Goal: Information Seeking & Learning: Find specific page/section

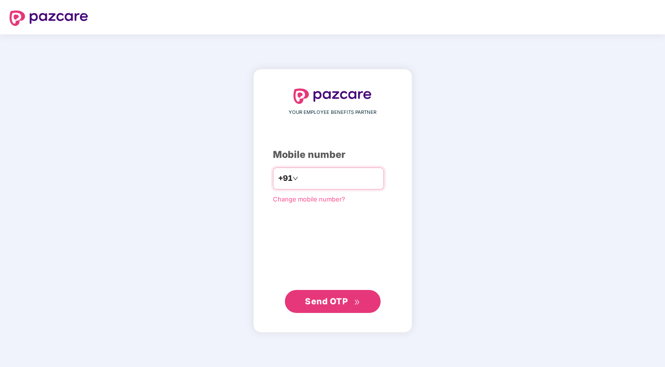
click at [303, 177] on input "number" at bounding box center [339, 178] width 79 height 15
type input "**********"
click at [317, 301] on span "Send OTP" at bounding box center [326, 301] width 43 height 10
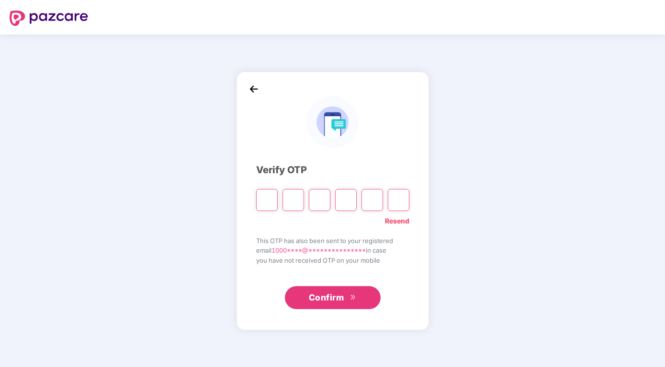
type input "*"
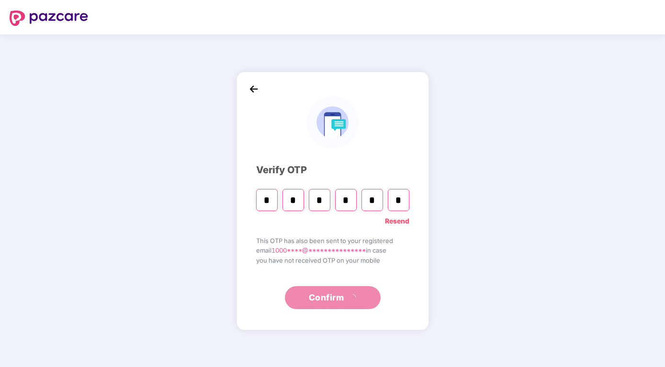
type input "*"
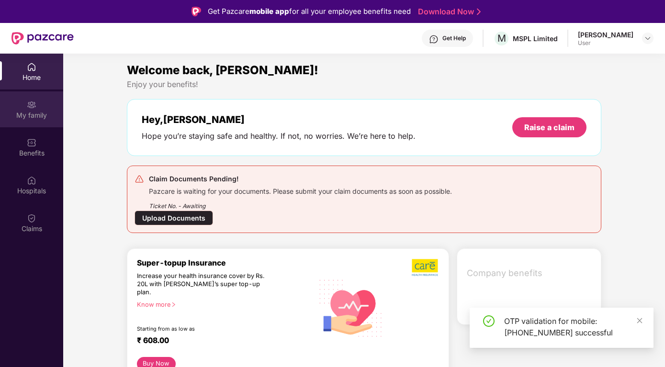
click at [33, 109] on img at bounding box center [32, 105] width 10 height 10
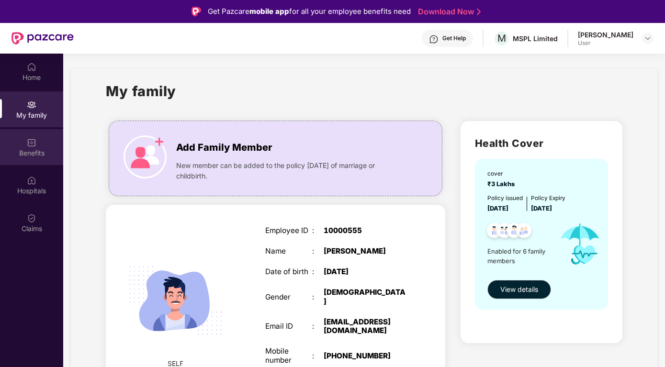
click at [27, 142] on img at bounding box center [32, 143] width 10 height 10
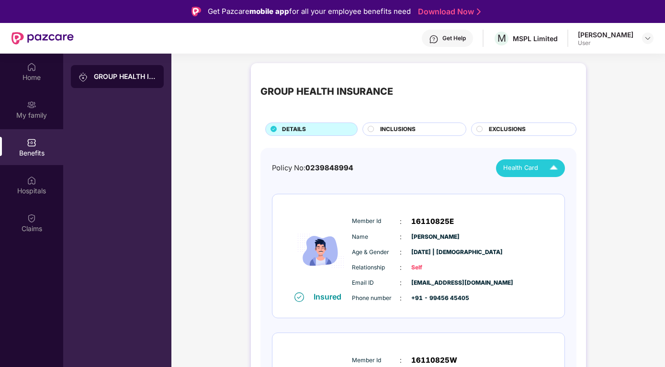
click at [558, 168] on img at bounding box center [553, 168] width 17 height 17
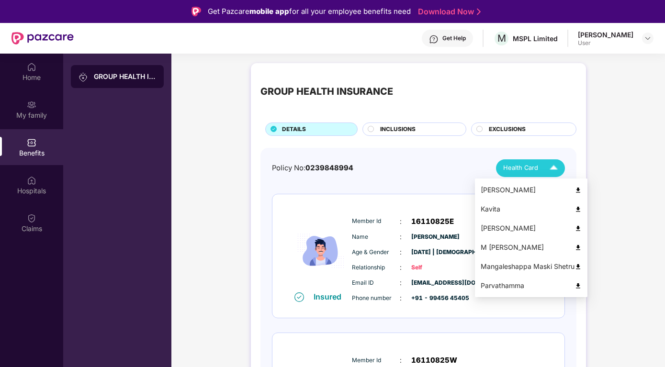
click at [558, 168] on img at bounding box center [553, 168] width 17 height 17
click at [554, 168] on img at bounding box center [553, 168] width 17 height 17
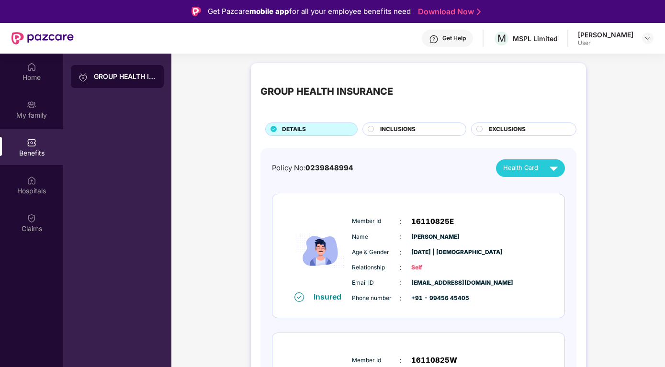
click at [27, 191] on div "Hospitals" at bounding box center [31, 191] width 63 height 10
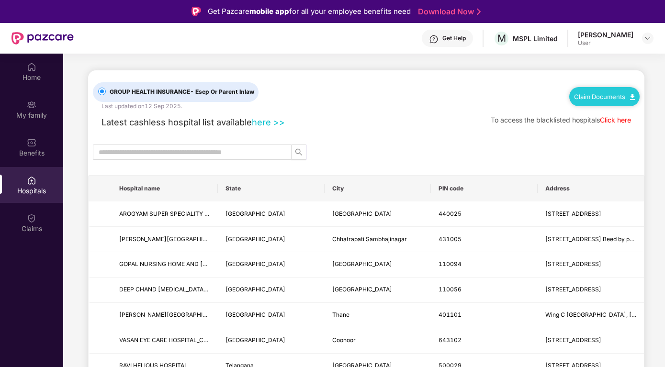
click at [631, 95] on img at bounding box center [632, 97] width 5 height 6
click at [632, 111] on link "Claim Form" at bounding box center [608, 113] width 62 height 21
click at [132, 154] on input "text" at bounding box center [188, 152] width 179 height 11
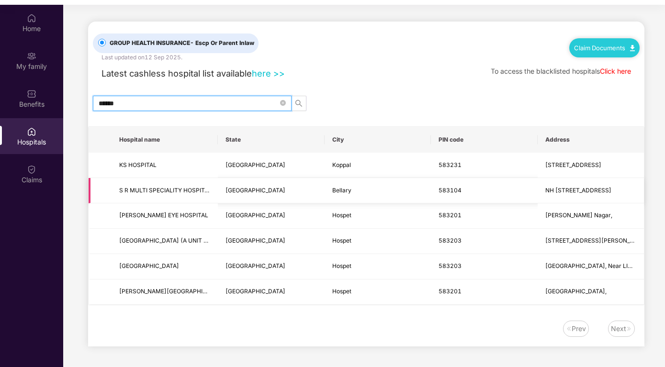
scroll to position [54, 0]
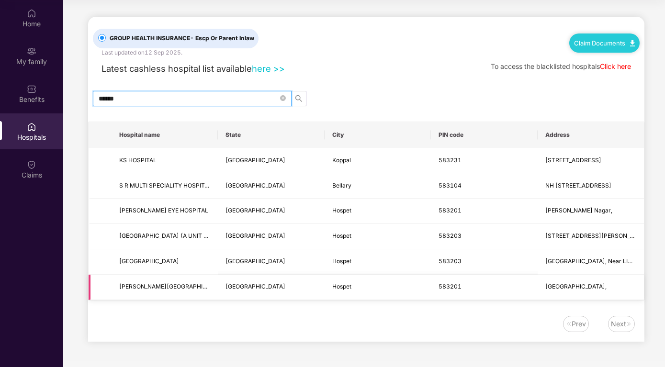
type input "******"
click at [283, 98] on icon "close-circle" at bounding box center [283, 98] width 6 height 6
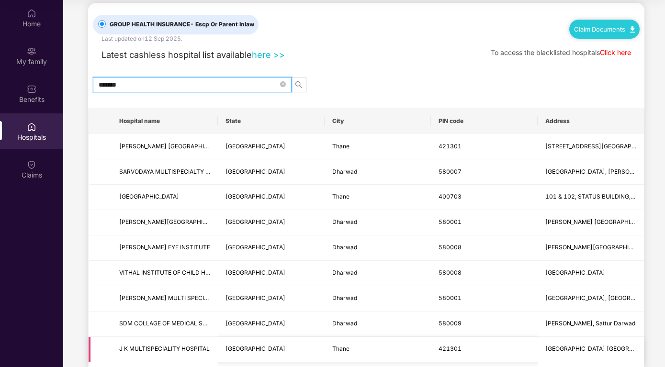
scroll to position [0, 0]
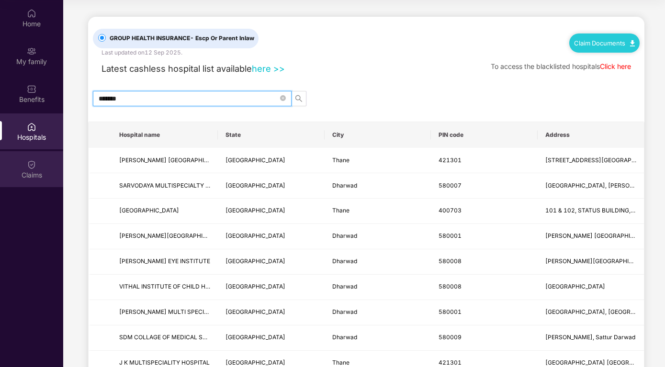
type input "*******"
click at [28, 166] on img at bounding box center [32, 165] width 10 height 10
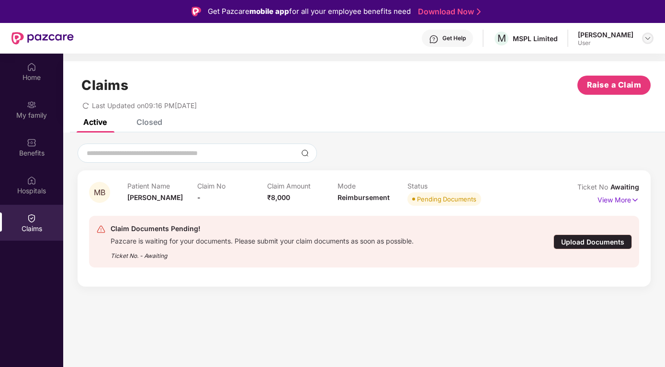
click at [645, 35] on img at bounding box center [648, 38] width 8 height 8
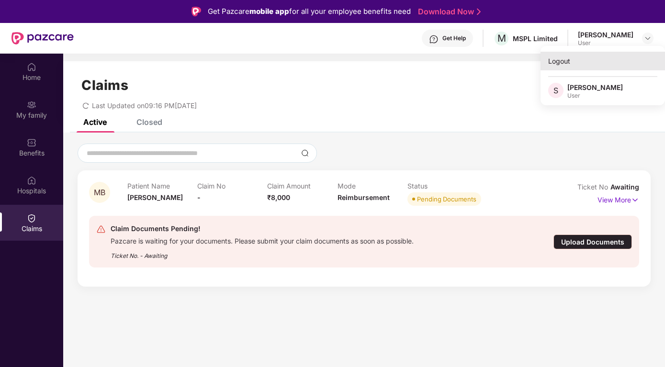
click at [565, 63] on div "Logout" at bounding box center [602, 61] width 124 height 19
